Goal: Information Seeking & Learning: Compare options

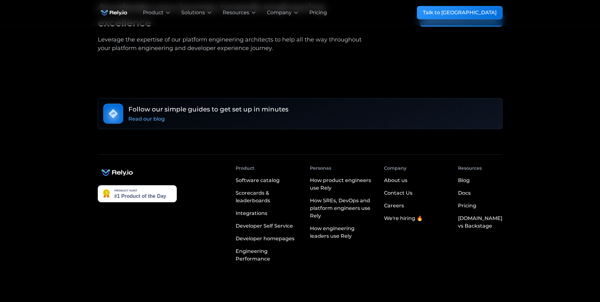
scroll to position [1113, 0]
click at [269, 234] on div "Developer homepages" at bounding box center [265, 238] width 59 height 8
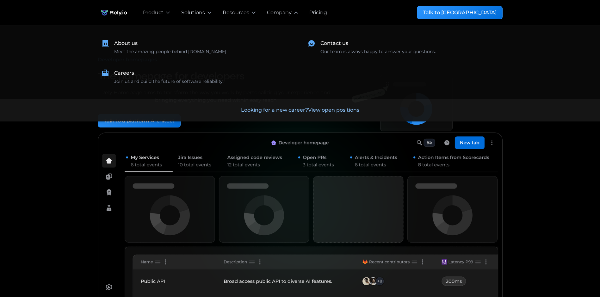
click at [309, 11] on div "Pricing" at bounding box center [318, 13] width 18 height 8
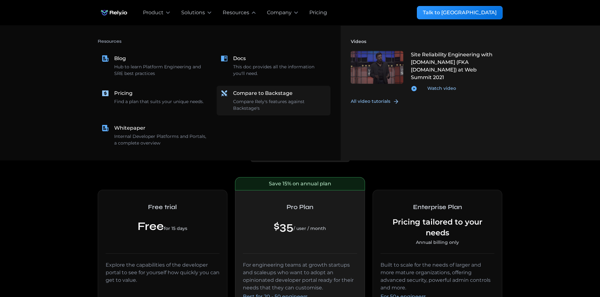
click at [255, 95] on div "Compare to Backstage" at bounding box center [262, 94] width 59 height 8
